Goal: Information Seeking & Learning: Compare options

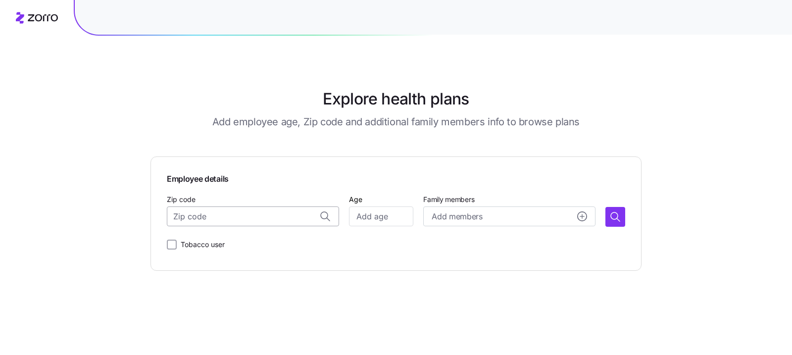
click at [206, 211] on input "Zip code" at bounding box center [253, 216] width 172 height 20
click at [279, 241] on span "01742, Middlesex County, MA" at bounding box center [263, 243] width 139 height 12
type input "01742, Middlesex County, MA"
click at [378, 210] on input "Age" at bounding box center [381, 216] width 64 height 20
type input "25"
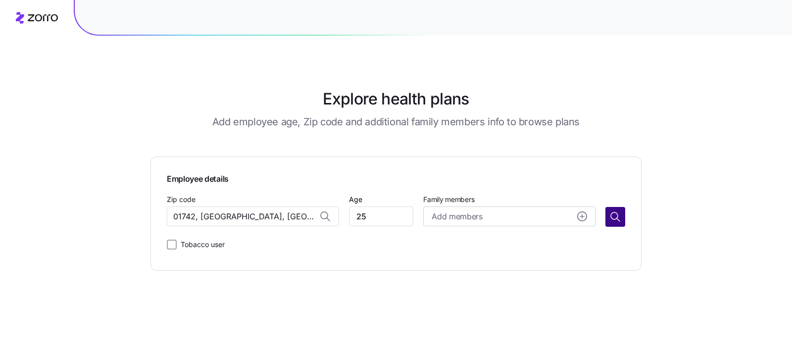
click at [612, 223] on button "button" at bounding box center [616, 217] width 20 height 20
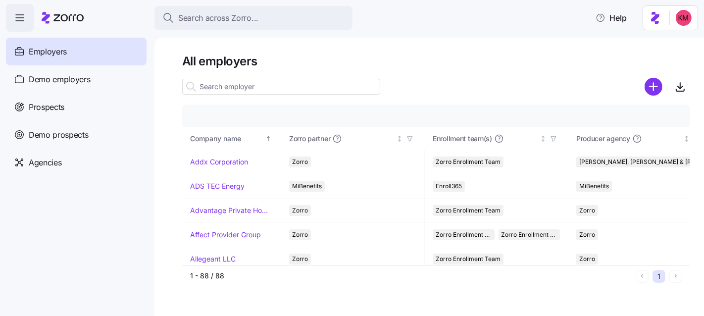
click at [75, 64] on div "Employers" at bounding box center [76, 52] width 141 height 28
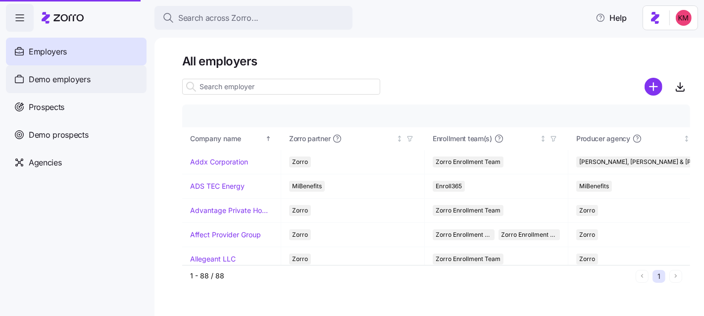
click at [75, 72] on div "Demo employers" at bounding box center [76, 79] width 141 height 28
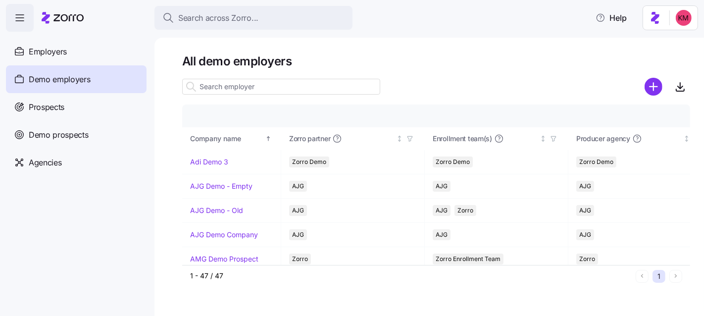
click at [75, 74] on span "Demo employers" at bounding box center [60, 79] width 62 height 12
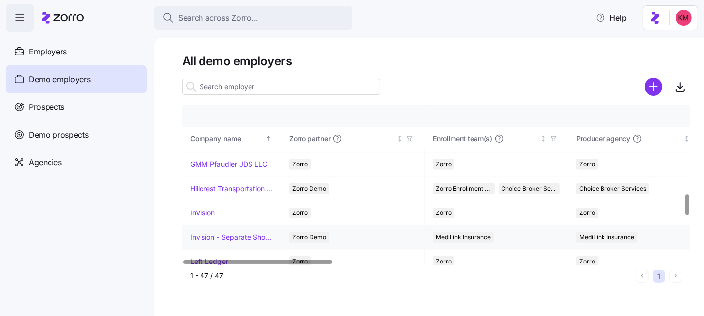
scroll to position [686, 0]
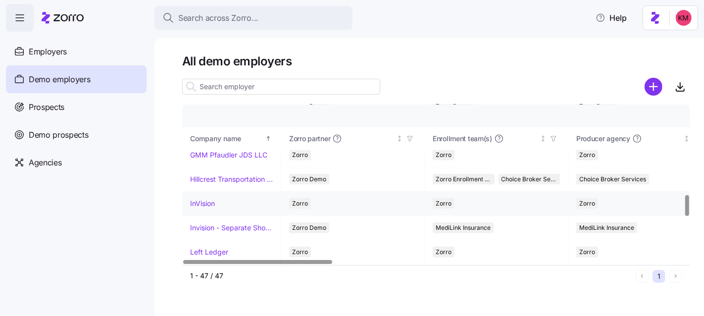
click at [205, 200] on link "InVision" at bounding box center [202, 204] width 25 height 10
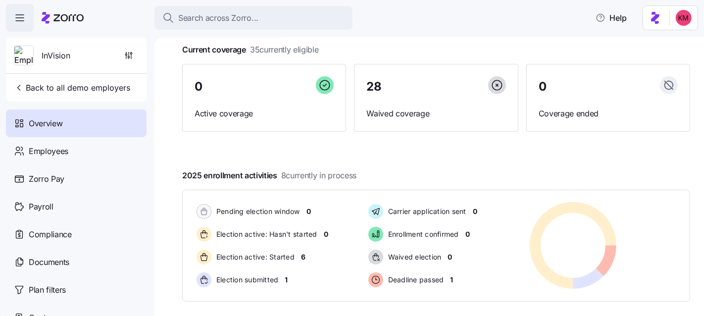
scroll to position [174, 0]
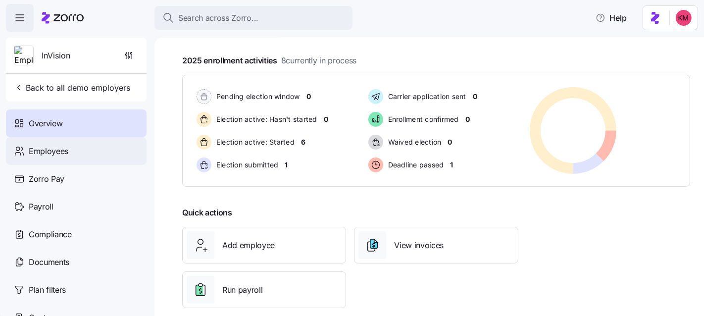
click at [38, 146] on span "Employees" at bounding box center [49, 151] width 40 height 12
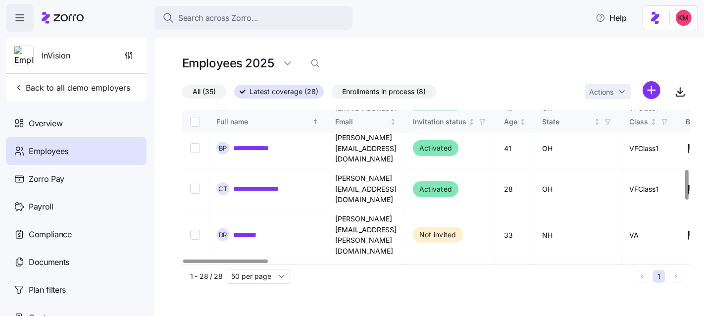
scroll to position [299, 0]
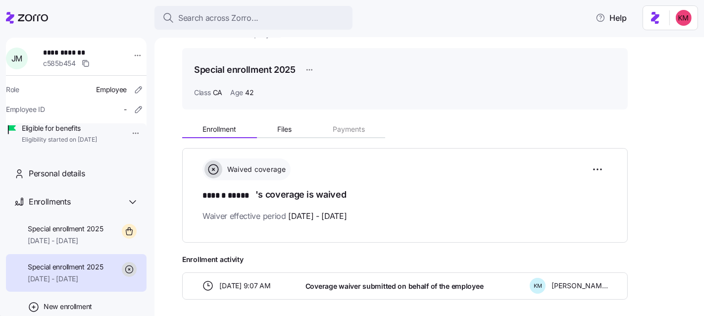
scroll to position [67, 0]
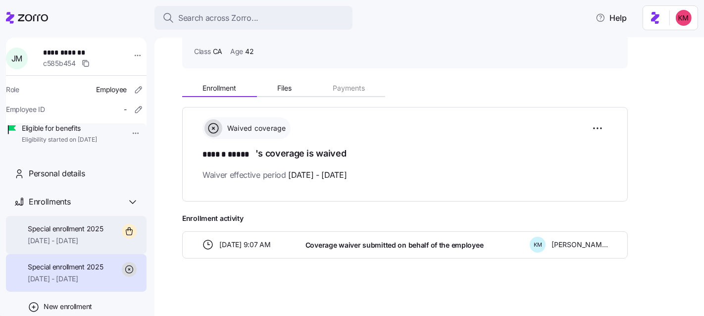
click at [79, 234] on span "Special enrollment 2025" at bounding box center [66, 229] width 76 height 10
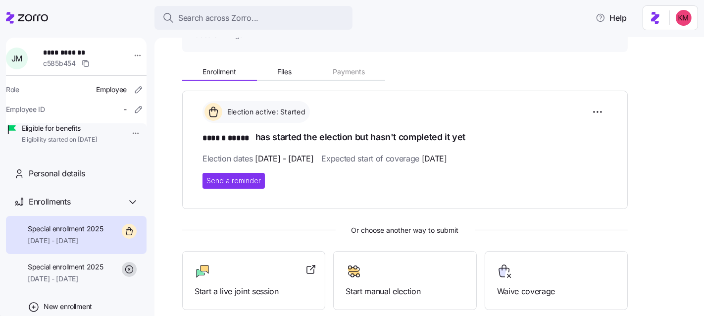
scroll to position [85, 0]
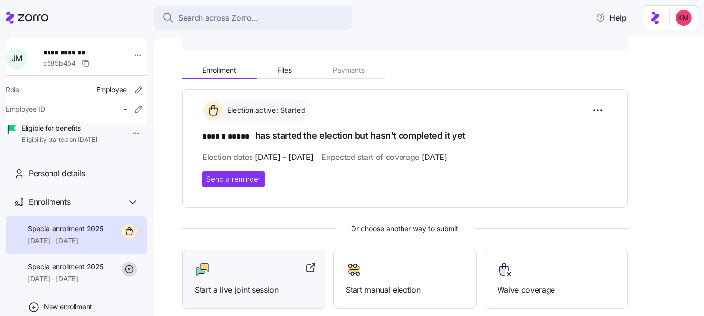
click at [203, 264] on icon at bounding box center [205, 268] width 8 height 8
click at [15, 15] on icon at bounding box center [27, 18] width 42 height 12
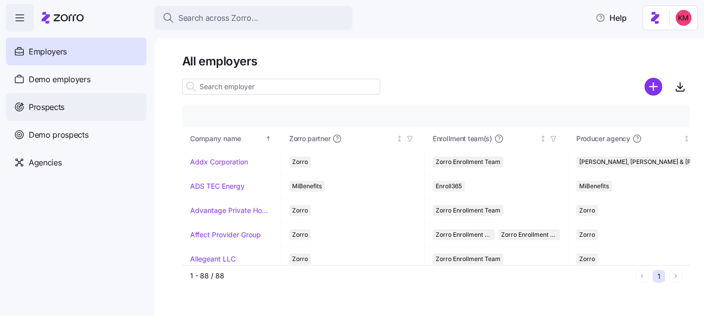
click at [58, 102] on span "Prospects" at bounding box center [47, 107] width 36 height 12
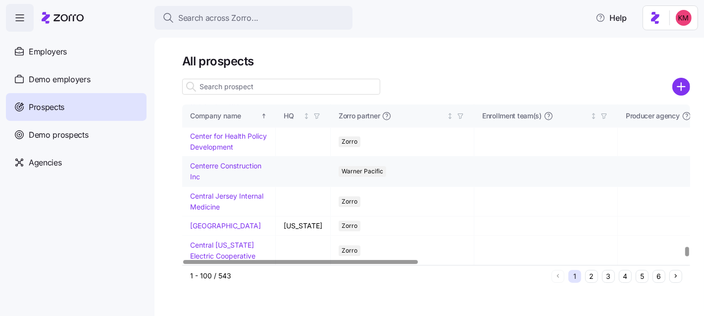
scroll to position [2355, 0]
click at [589, 272] on button "2" at bounding box center [591, 276] width 13 height 13
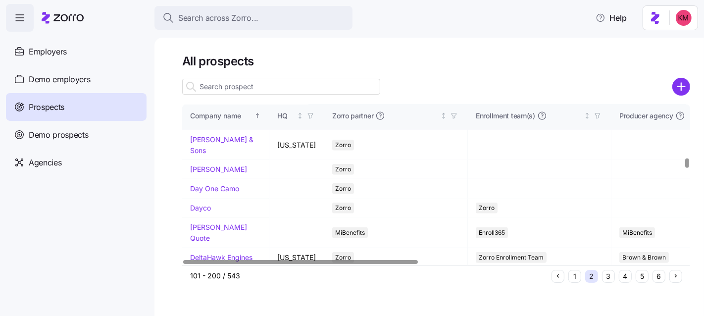
scroll to position [922, 0]
click at [205, 173] on link "Davis Malm" at bounding box center [218, 168] width 57 height 8
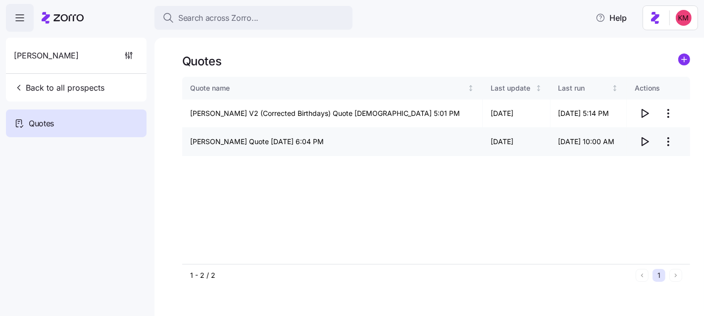
click at [648, 142] on icon "button" at bounding box center [645, 142] width 12 height 12
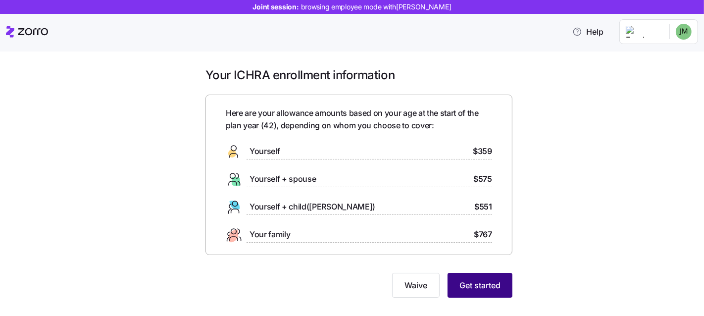
click at [468, 289] on span "Get started" at bounding box center [479, 285] width 41 height 12
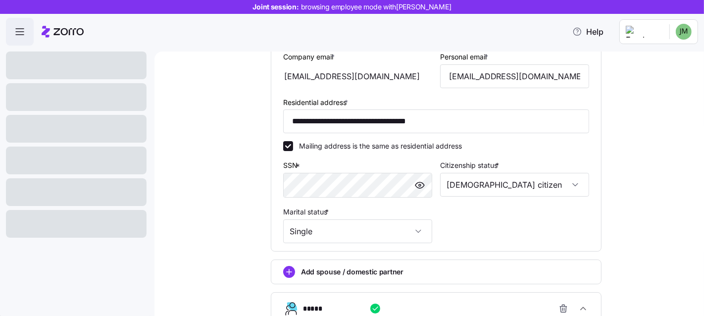
scroll to position [351, 0]
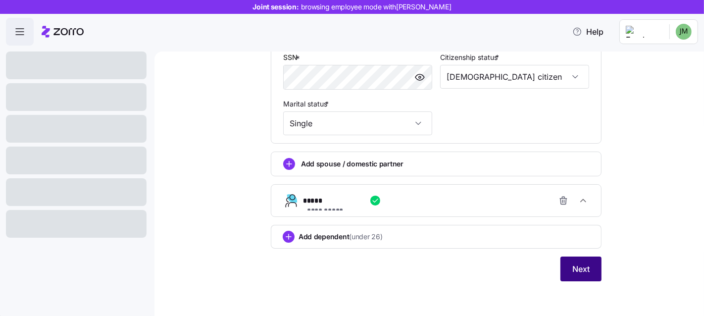
click at [583, 270] on span "Next" at bounding box center [580, 269] width 17 height 12
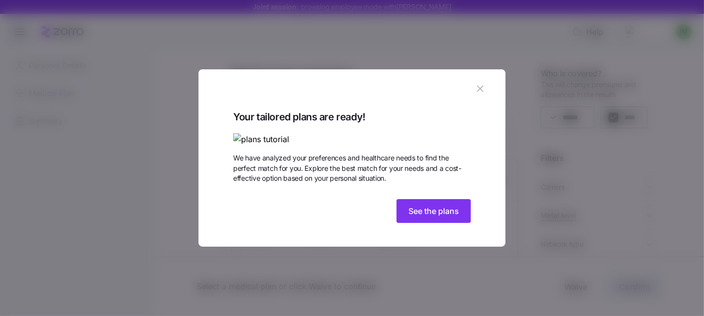
click at [475, 83] on icon "button" at bounding box center [480, 88] width 11 height 11
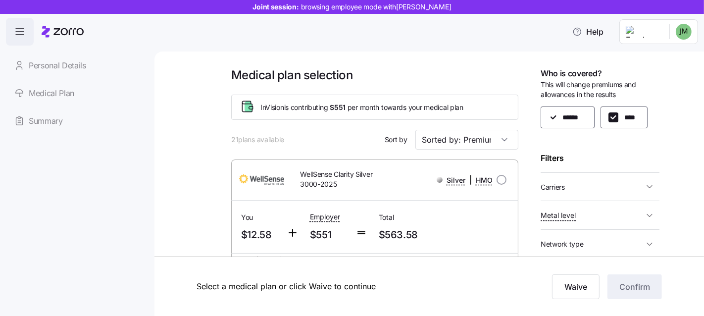
click at [594, 185] on span "Carriers" at bounding box center [592, 187] width 103 height 12
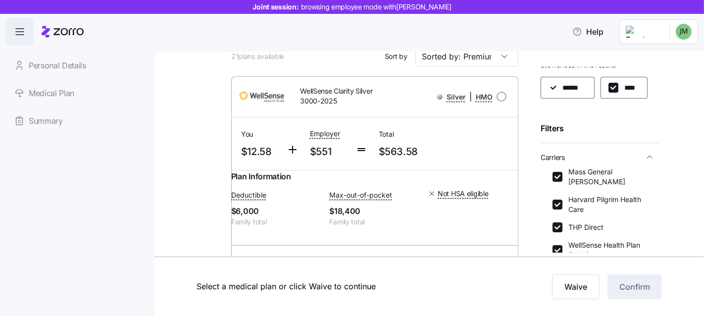
scroll to position [90, 0]
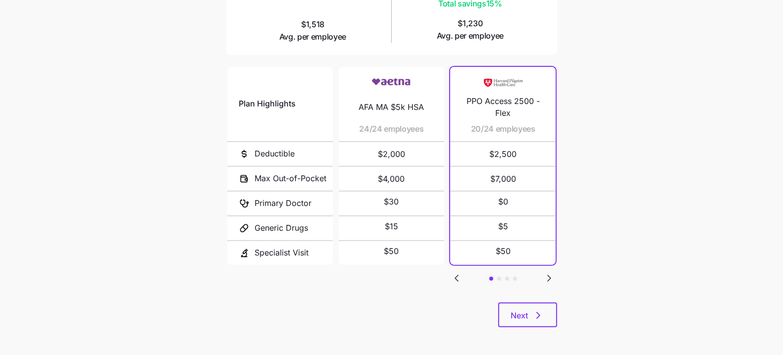
scroll to position [185, 0]
click at [550, 271] on icon "Go to next slide" at bounding box center [549, 277] width 12 height 12
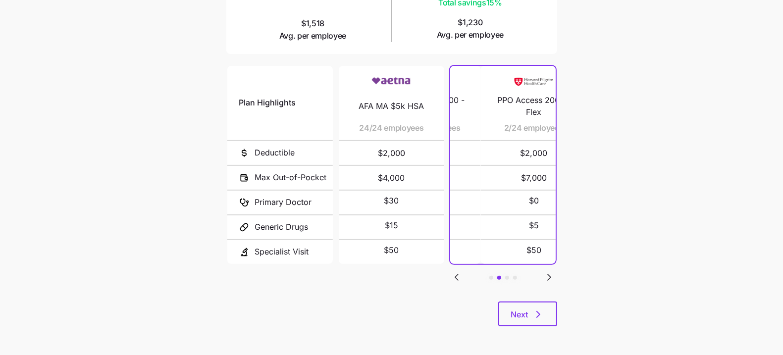
click at [550, 271] on icon "Go to next slide" at bounding box center [549, 277] width 12 height 12
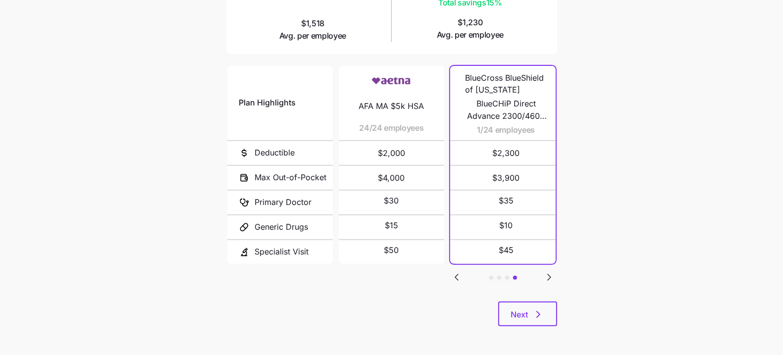
scroll to position [0, 0]
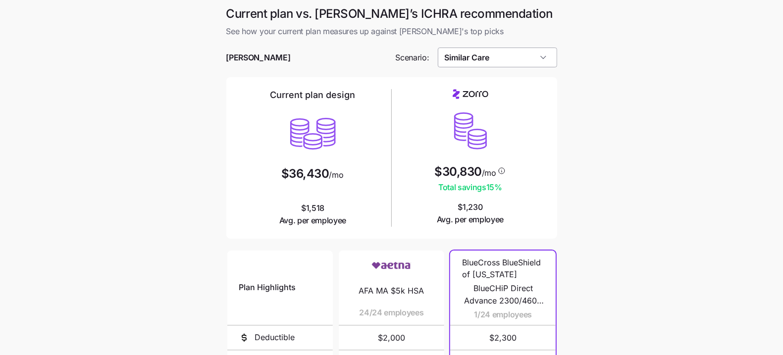
click at [500, 66] on input "Similar Care" at bounding box center [497, 58] width 119 height 20
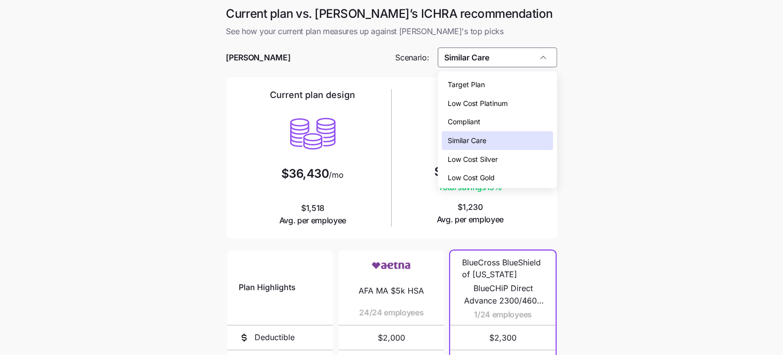
click at [495, 82] on div "Target Plan" at bounding box center [497, 84] width 111 height 19
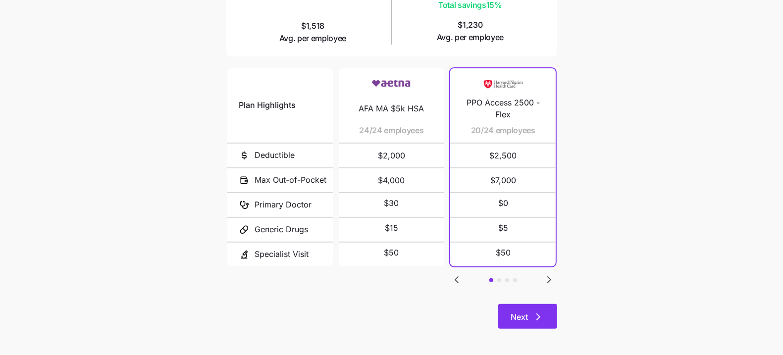
scroll to position [185, 0]
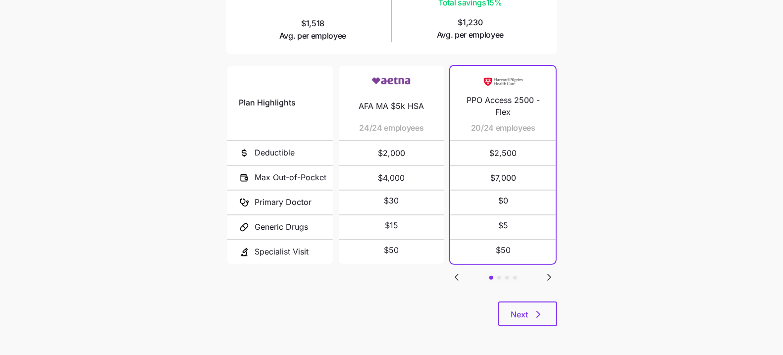
click at [550, 272] on icon "Go to next slide" at bounding box center [549, 277] width 12 height 12
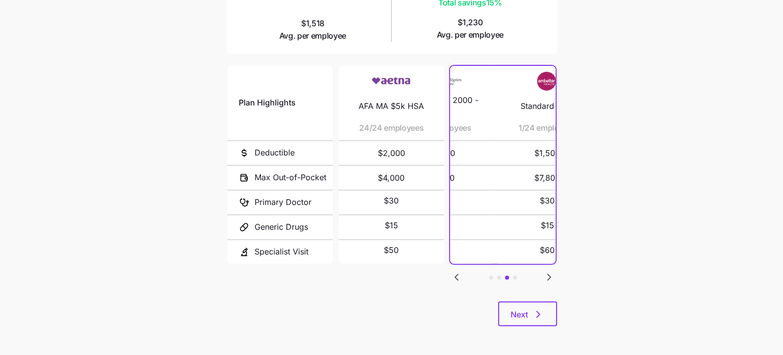
click at [550, 272] on icon "Go to next slide" at bounding box center [549, 277] width 12 height 12
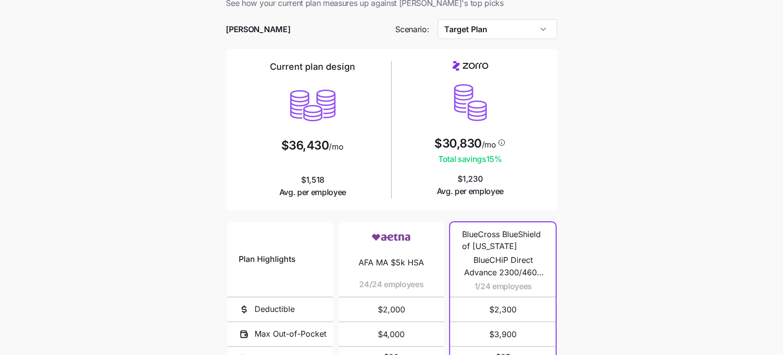
scroll to position [0, 0]
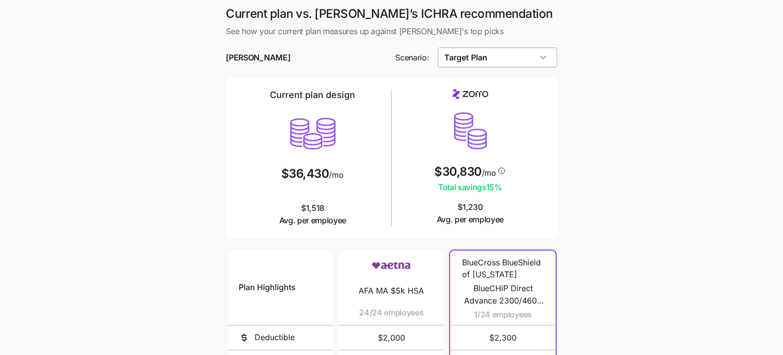
click at [490, 59] on input "Target Plan" at bounding box center [497, 58] width 119 height 20
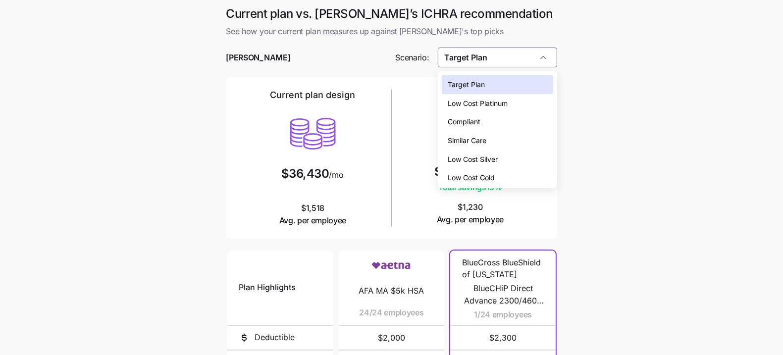
click at [499, 98] on span "Low Cost Platinum" at bounding box center [478, 103] width 60 height 11
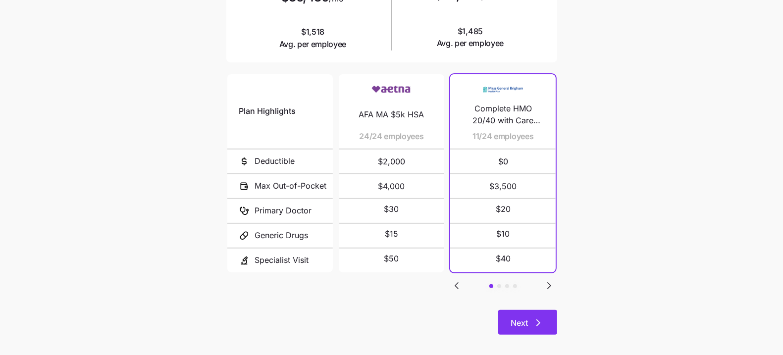
scroll to position [185, 0]
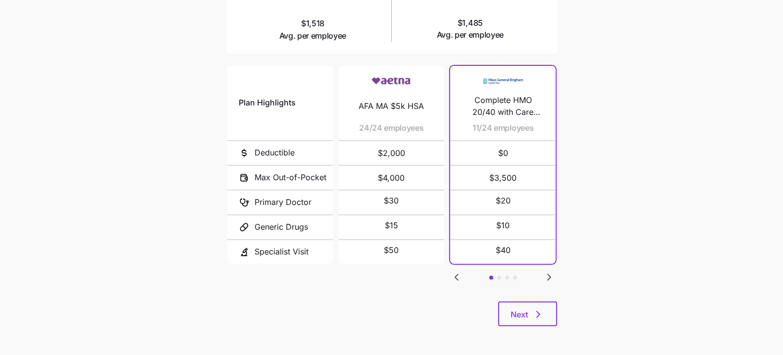
click at [551, 276] on icon "Go to next slide" at bounding box center [549, 277] width 12 height 12
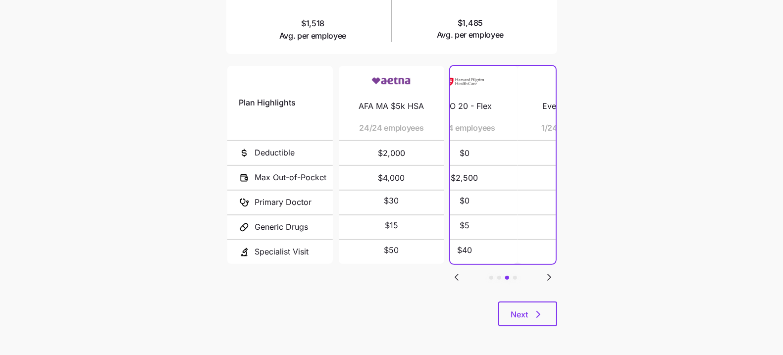
click at [551, 276] on icon "Go to next slide" at bounding box center [549, 277] width 12 height 12
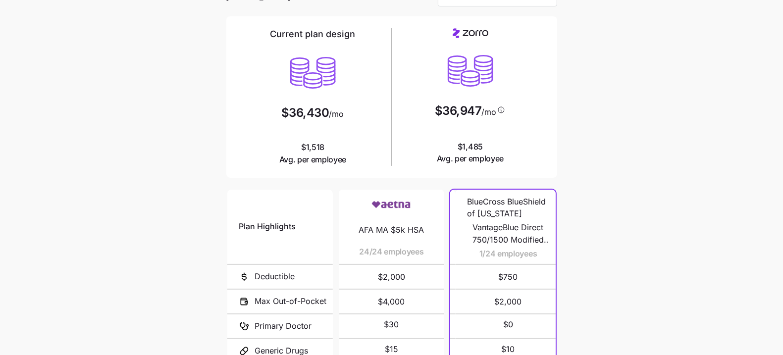
scroll to position [0, 0]
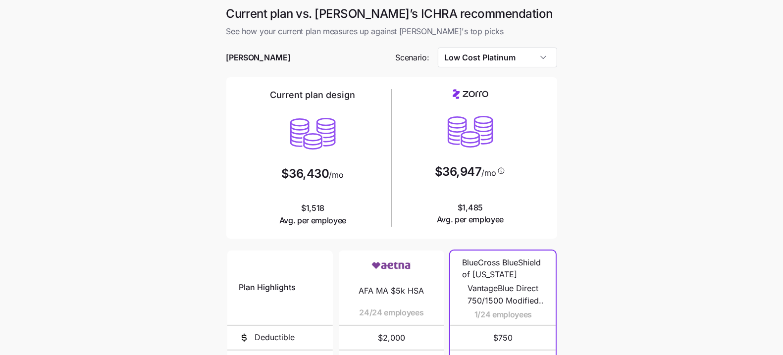
click at [488, 46] on div at bounding box center [391, 43] width 331 height 10
click at [489, 50] on input "Low Cost Platinum" at bounding box center [497, 58] width 119 height 20
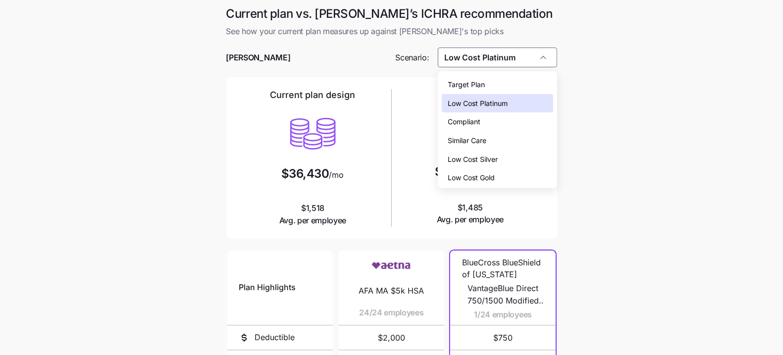
click at [505, 125] on div "Compliant" at bounding box center [497, 121] width 111 height 19
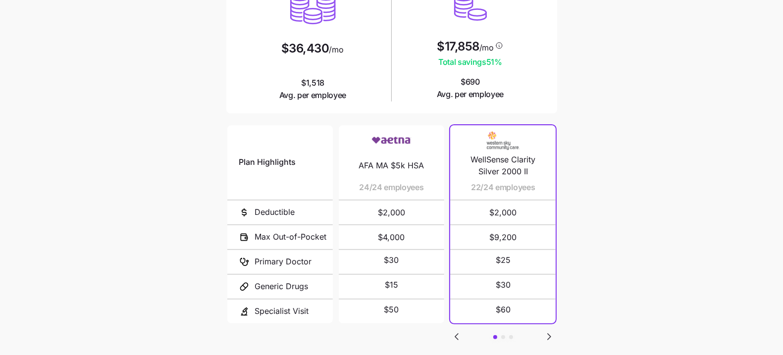
scroll to position [185, 0]
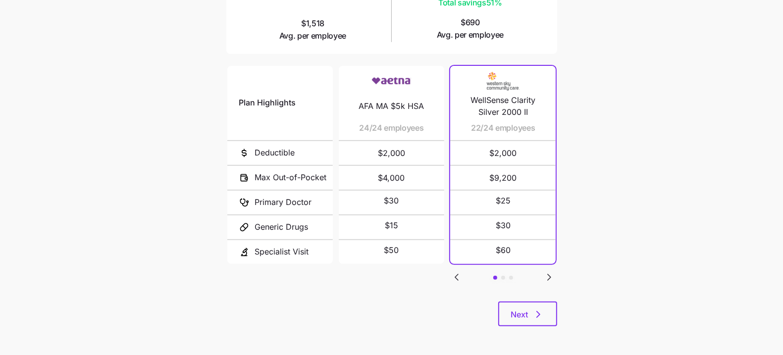
click at [554, 265] on div "Plan Highlights Deductible Max Out-of-Pocket Primary Doctor Generic Drugs Speci…" at bounding box center [391, 183] width 331 height 238
click at [552, 271] on icon "Go to next slide" at bounding box center [549, 277] width 12 height 12
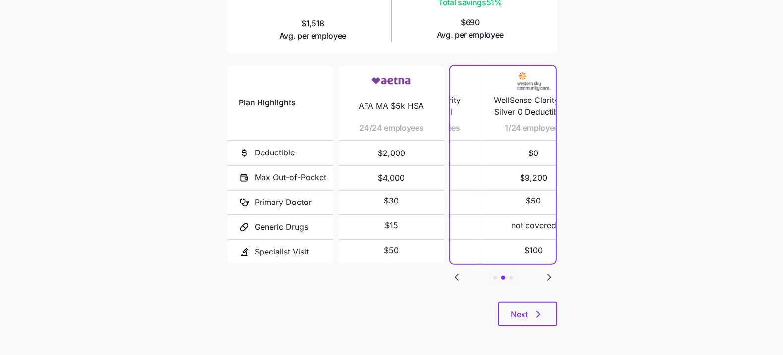
click at [552, 271] on icon "Go to next slide" at bounding box center [549, 277] width 12 height 12
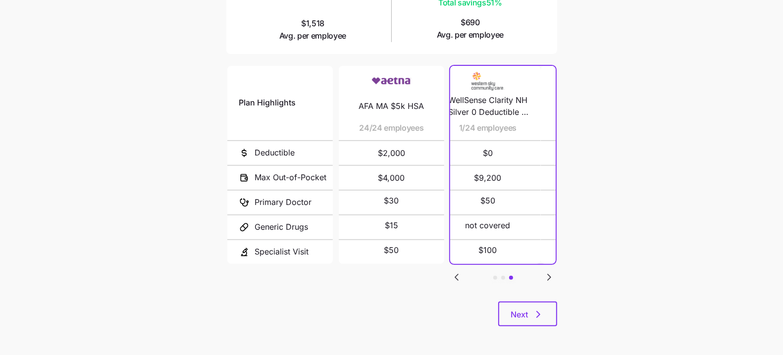
click at [552, 271] on icon "Go to next slide" at bounding box center [549, 277] width 12 height 12
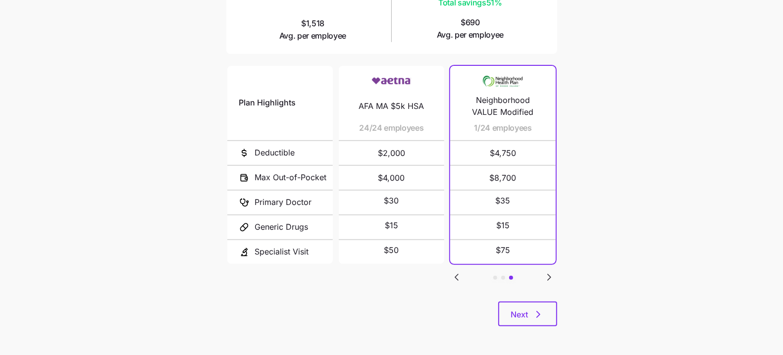
click at [551, 273] on icon "Go to next slide" at bounding box center [549, 277] width 12 height 12
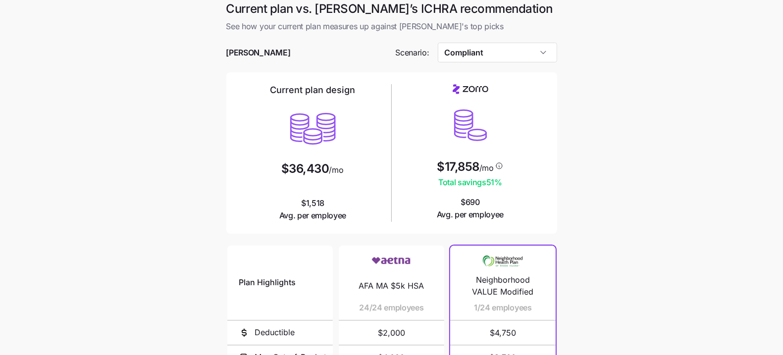
scroll to position [0, 0]
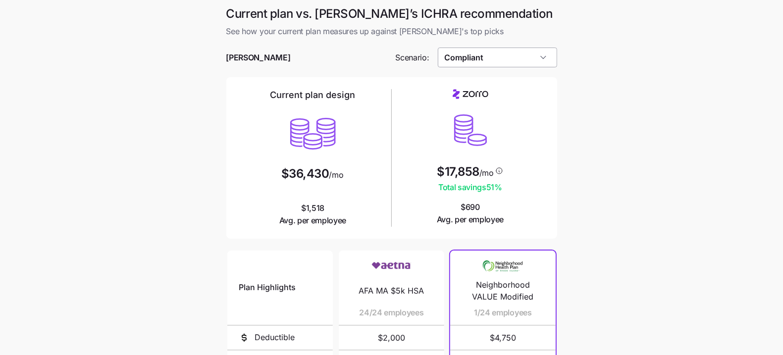
click at [501, 57] on input "Compliant" at bounding box center [497, 58] width 119 height 20
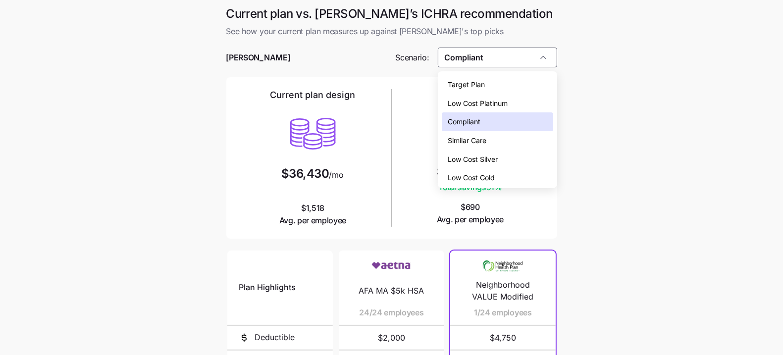
click at [496, 170] on div "Low Cost Gold" at bounding box center [497, 177] width 111 height 19
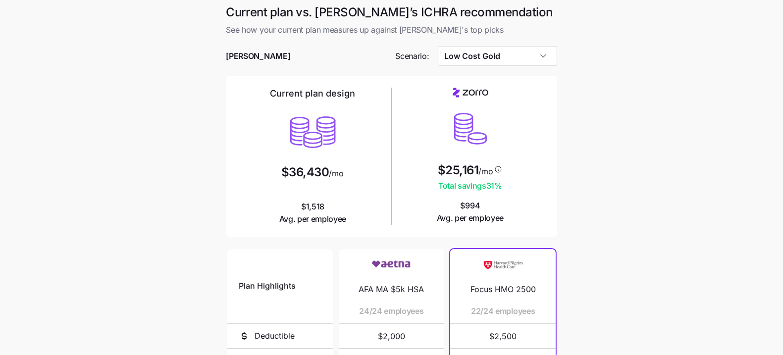
scroll to position [185, 0]
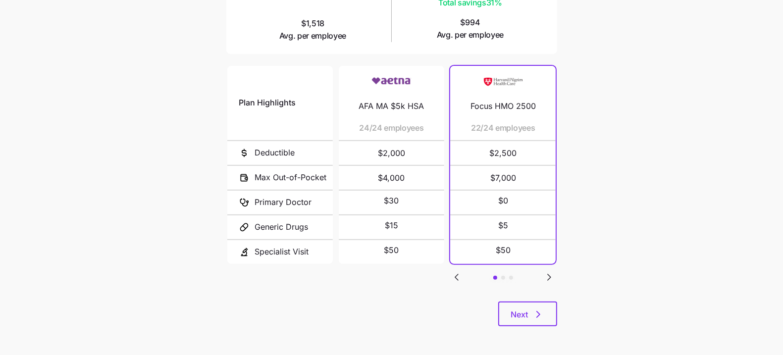
click at [544, 278] on icon "Go to next slide" at bounding box center [549, 277] width 12 height 12
click at [545, 276] on icon "Go to next slide" at bounding box center [549, 277] width 12 height 12
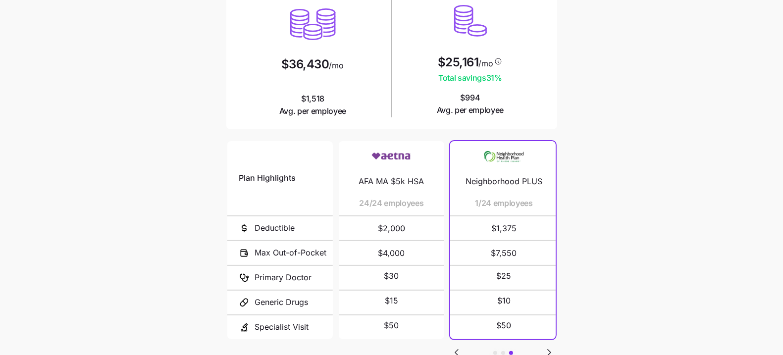
scroll to position [0, 0]
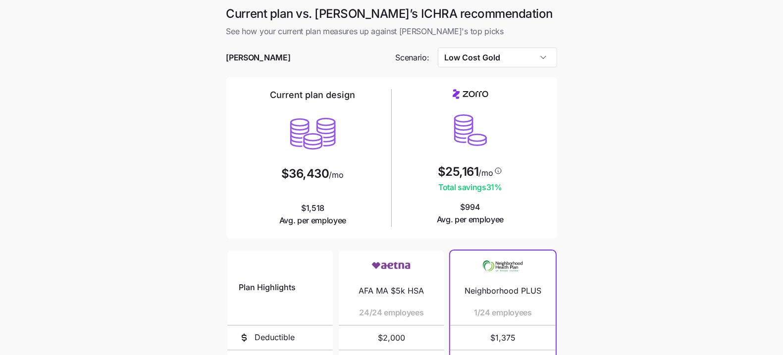
click at [507, 46] on div at bounding box center [391, 43] width 331 height 10
click at [506, 55] on input "Low Cost Gold" at bounding box center [497, 58] width 119 height 20
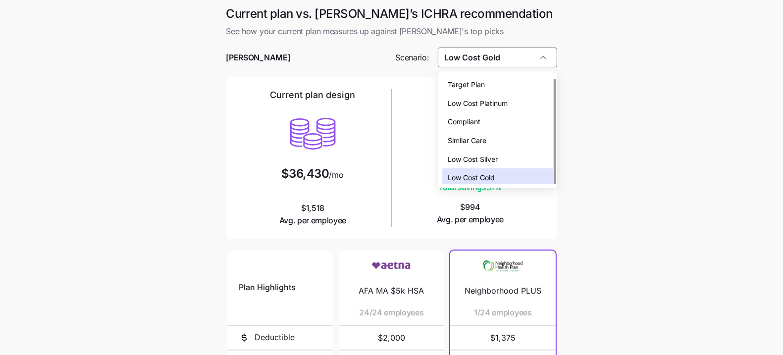
scroll to position [3, 0]
click at [490, 153] on span "Low Cost Silver" at bounding box center [473, 156] width 50 height 11
type input "Low Cost Silver"
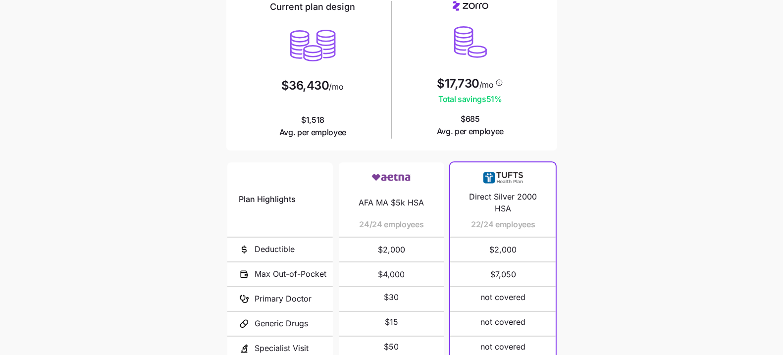
scroll to position [185, 0]
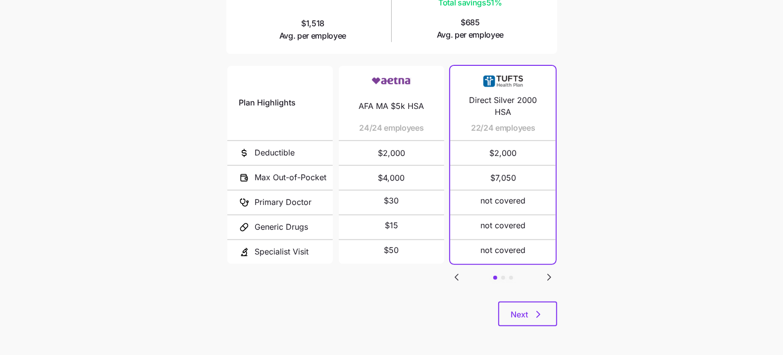
click at [543, 275] on icon "Go to next slide" at bounding box center [549, 277] width 12 height 12
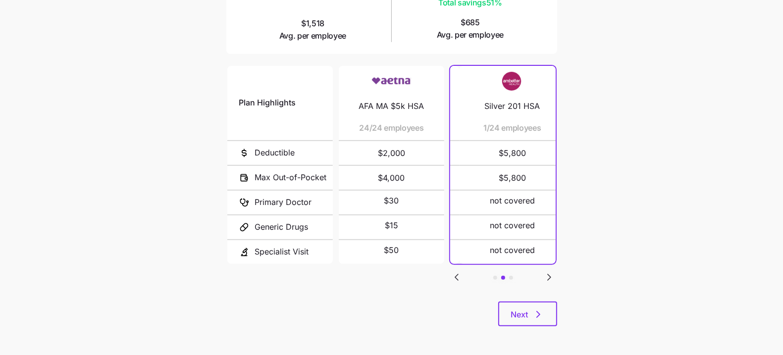
click at [546, 274] on icon "Go to next slide" at bounding box center [549, 277] width 12 height 12
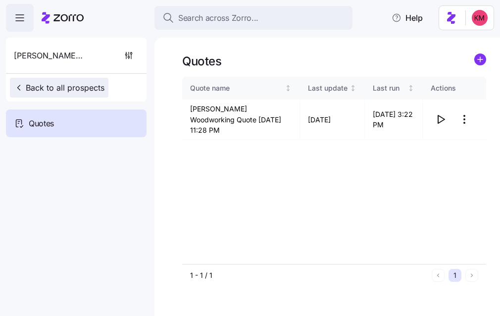
click at [71, 82] on span "Back to all prospects" at bounding box center [59, 88] width 91 height 12
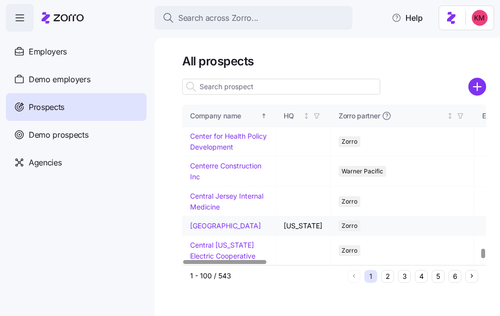
scroll to position [2355, 0]
click at [207, 221] on link "[GEOGRAPHIC_DATA]" at bounding box center [225, 225] width 71 height 8
click at [203, 221] on link "[GEOGRAPHIC_DATA]" at bounding box center [225, 225] width 71 height 8
